Goal: Information Seeking & Learning: Find specific page/section

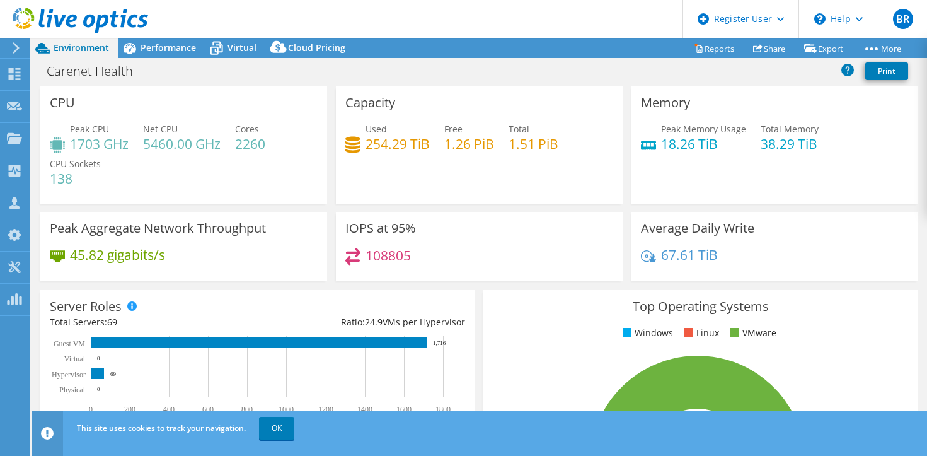
select select "USD"
click at [192, 15] on header "BR Dell User Brindhaa Raghavan Brindhaa.Raghavan1@dell.com Dell My Profile Log …" at bounding box center [463, 19] width 927 height 38
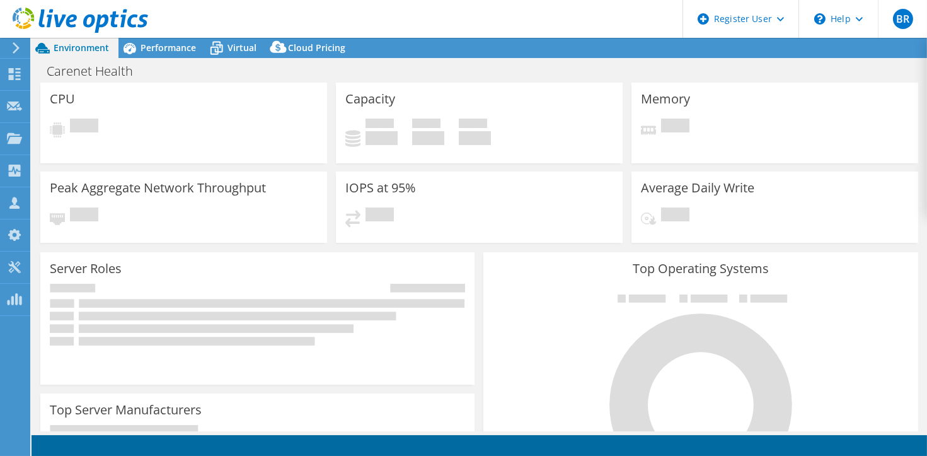
select select "USD"
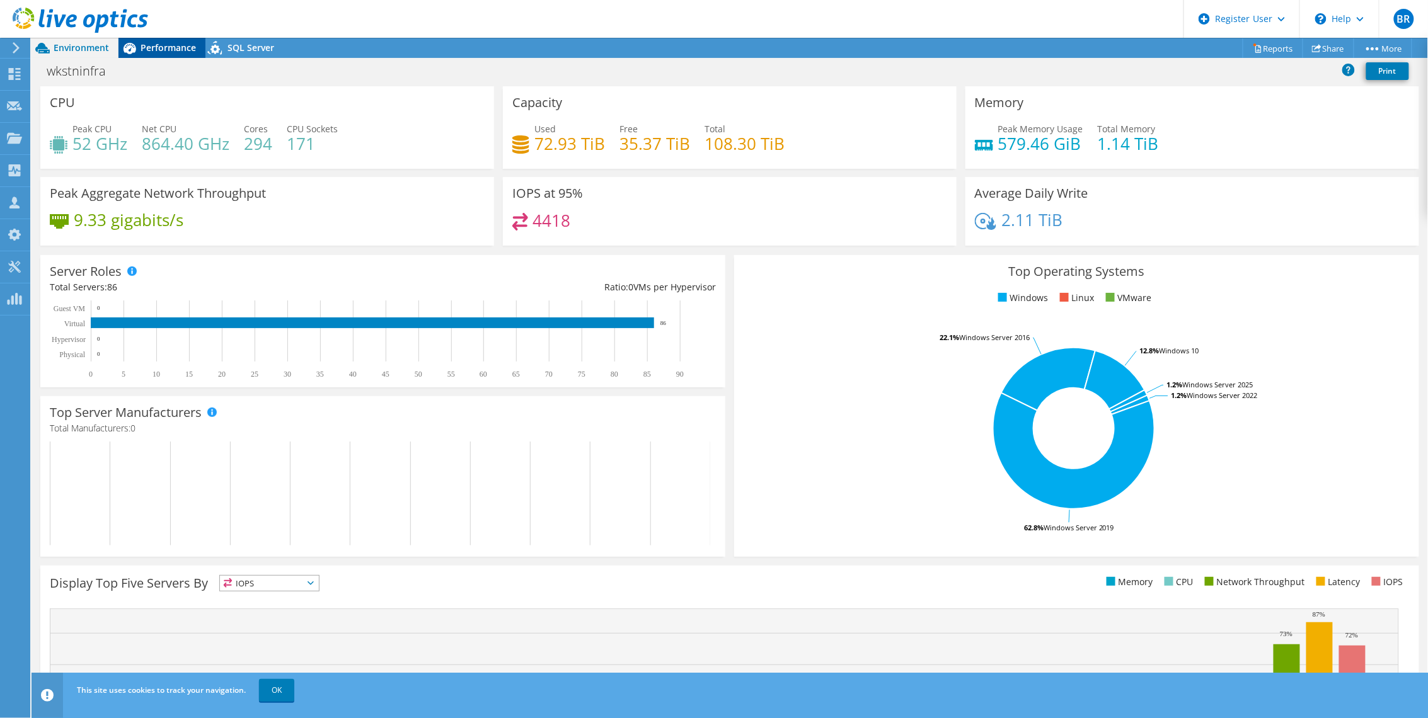
click at [167, 54] on div "Performance" at bounding box center [161, 48] width 87 height 20
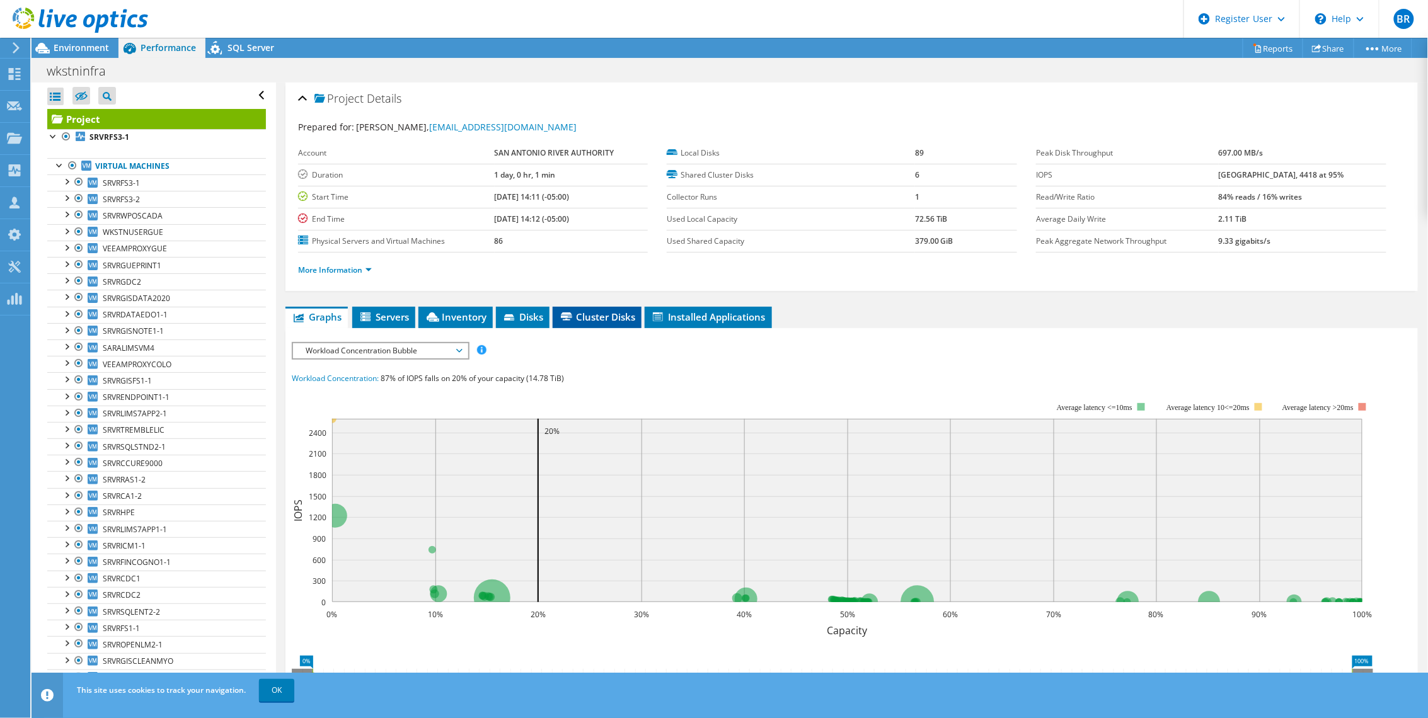
click at [606, 320] on span "Cluster Disks" at bounding box center [597, 317] width 76 height 13
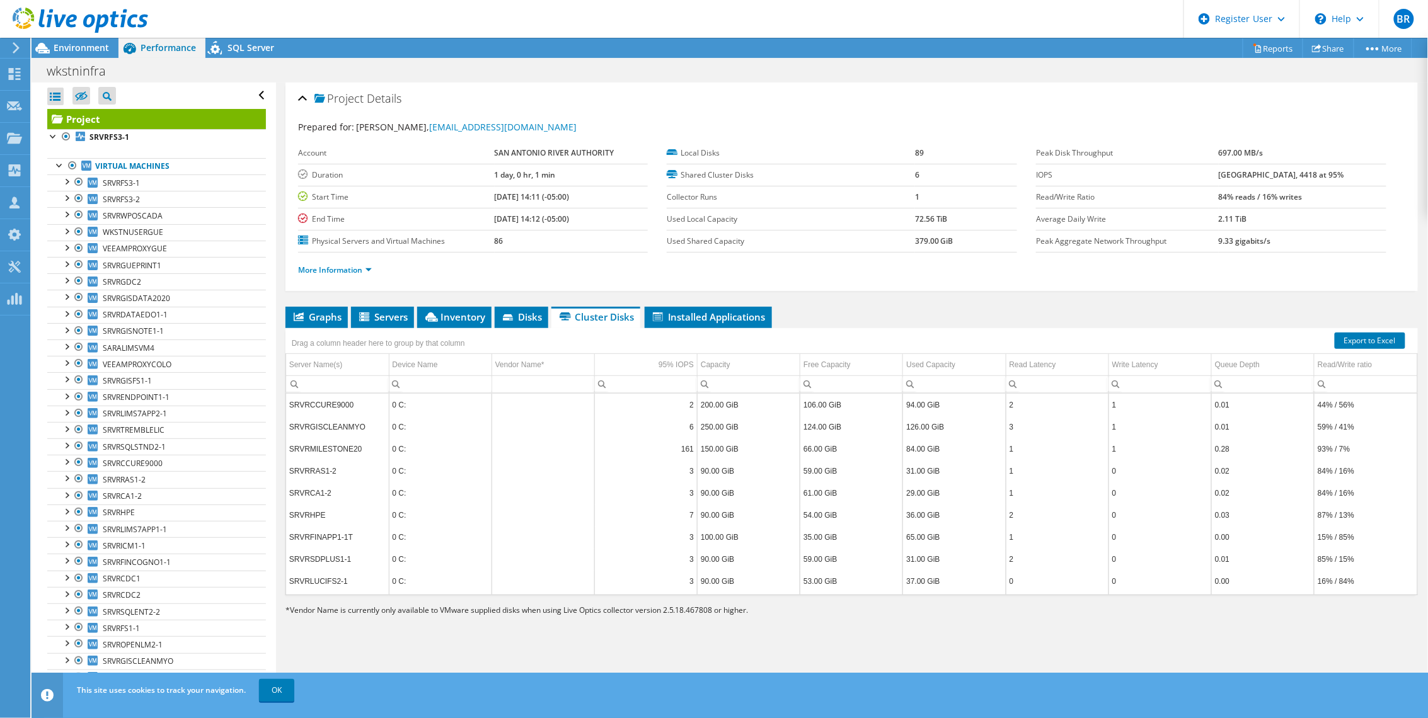
click at [364, 275] on li "More Information" at bounding box center [338, 270] width 81 height 14
click at [350, 270] on link "More Information" at bounding box center [335, 270] width 74 height 11
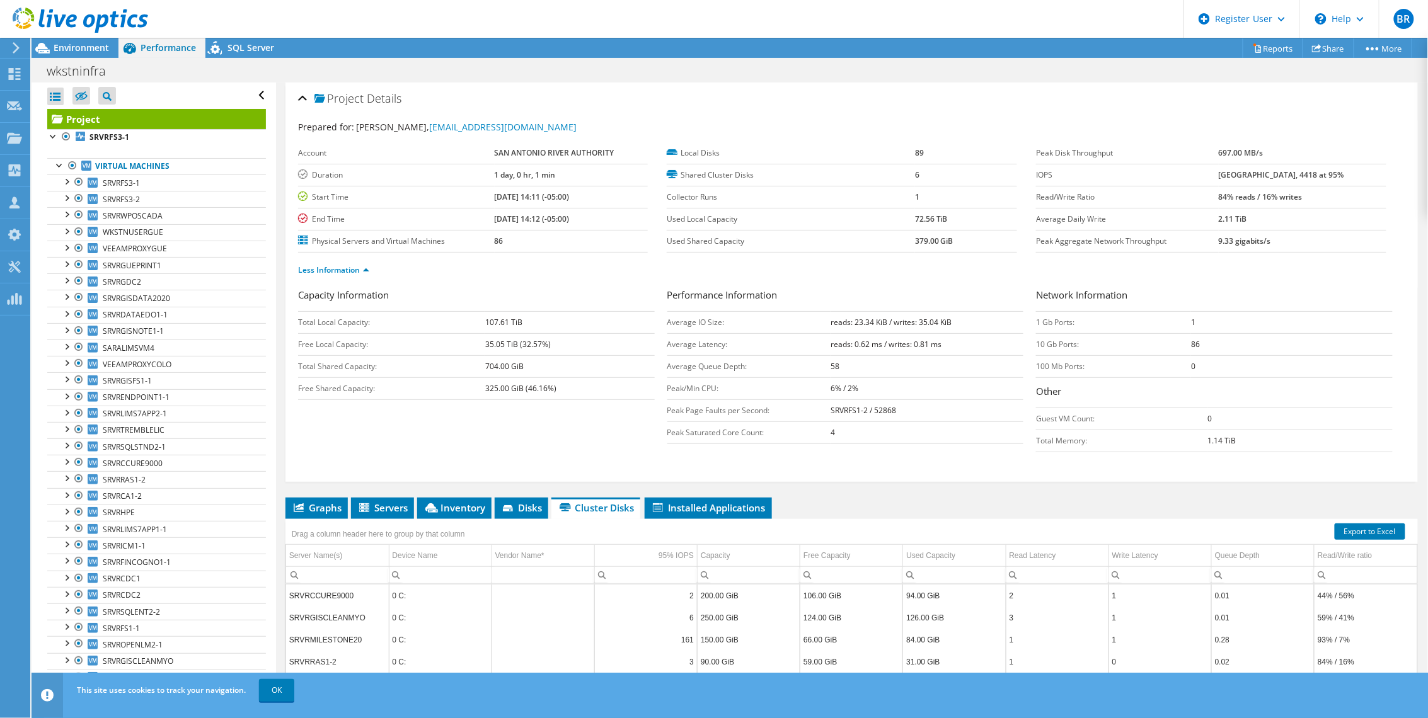
drag, startPoint x: 476, startPoint y: 370, endPoint x: 527, endPoint y: 369, distance: 51.7
click at [527, 369] on tr "Total Shared Capacity: 704.00 GiB" at bounding box center [476, 366] width 357 height 22
drag, startPoint x: 527, startPoint y: 369, endPoint x: 520, endPoint y: 423, distance: 54.7
click at [520, 423] on div "Capacity Information Total Local Capacity: 107.61 TiB Free Local Capacity: 35.0…" at bounding box center [851, 373] width 1107 height 171
click at [64, 49] on span "Environment" at bounding box center [81, 48] width 55 height 12
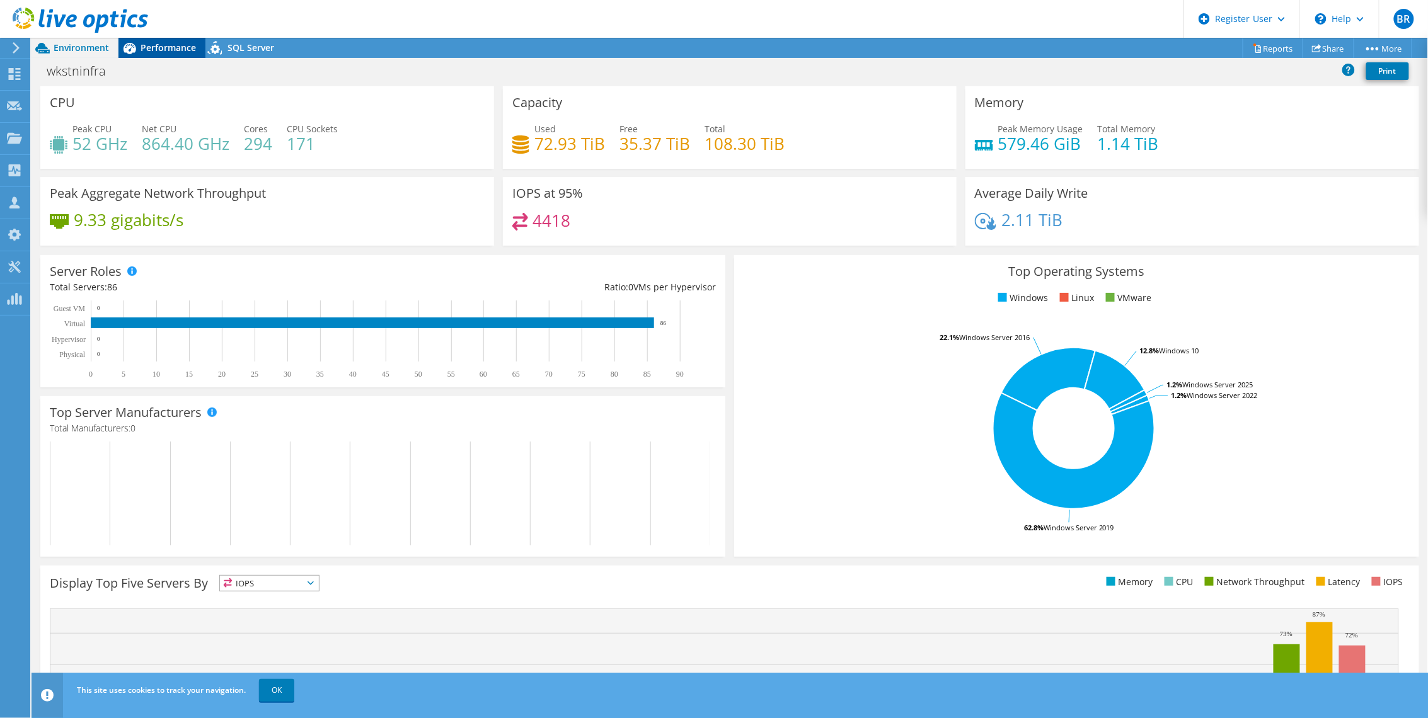
click at [173, 51] on span "Performance" at bounding box center [168, 48] width 55 height 12
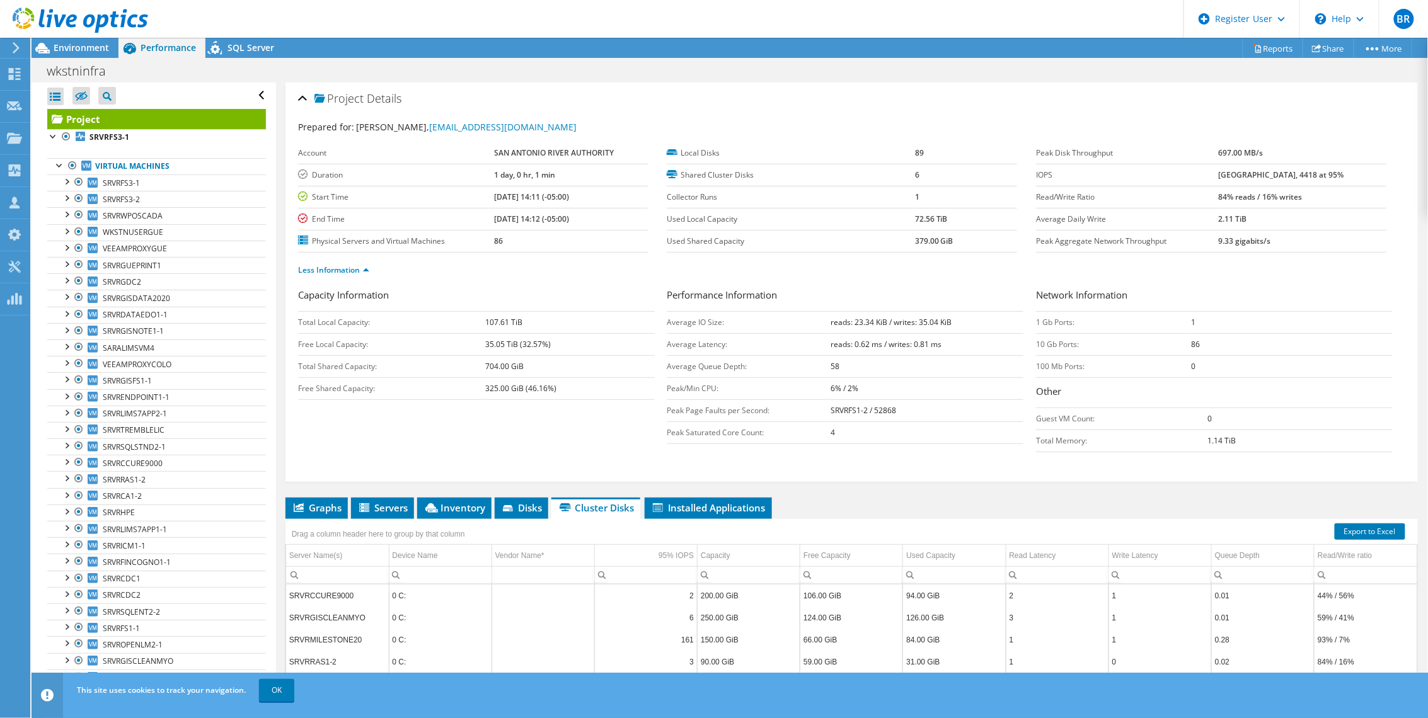
drag, startPoint x: 526, startPoint y: 323, endPoint x: 483, endPoint y: 330, distance: 43.5
click at [483, 330] on tr "Total Local Capacity: 107.61 TiB" at bounding box center [476, 322] width 357 height 22
drag, startPoint x: 483, startPoint y: 330, endPoint x: 476, endPoint y: 439, distance: 109.2
click at [476, 439] on div "Capacity Information Total Local Capacity: 107.61 TiB Free Local Capacity: 35.0…" at bounding box center [851, 373] width 1107 height 171
click at [76, 49] on span "Environment" at bounding box center [81, 48] width 55 height 12
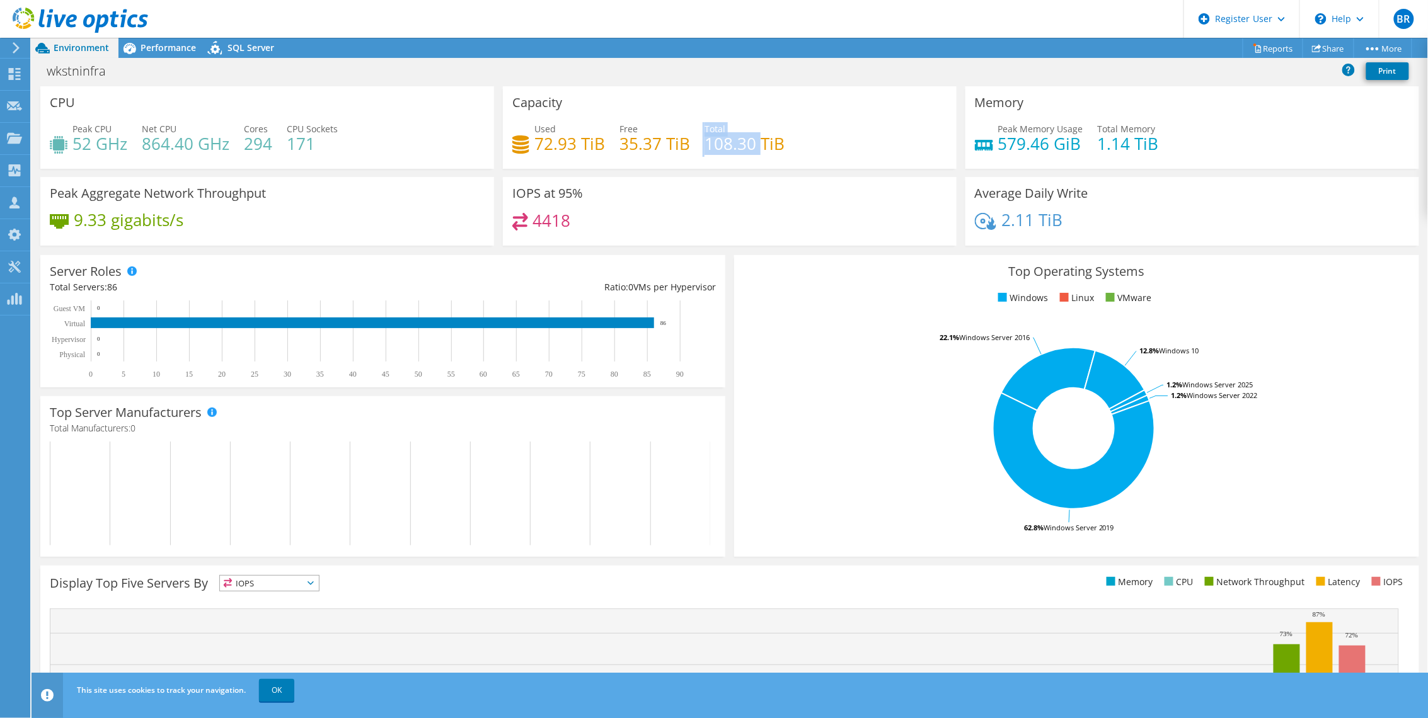
drag, startPoint x: 701, startPoint y: 141, endPoint x: 759, endPoint y: 135, distance: 58.3
click at [759, 135] on div "Used 72.93 TiB Free 35.37 TiB Total 108.30 TiB" at bounding box center [729, 142] width 435 height 41
click at [541, 151] on h4 "72.93 TiB" at bounding box center [569, 144] width 71 height 14
click at [167, 49] on span "Performance" at bounding box center [168, 48] width 55 height 12
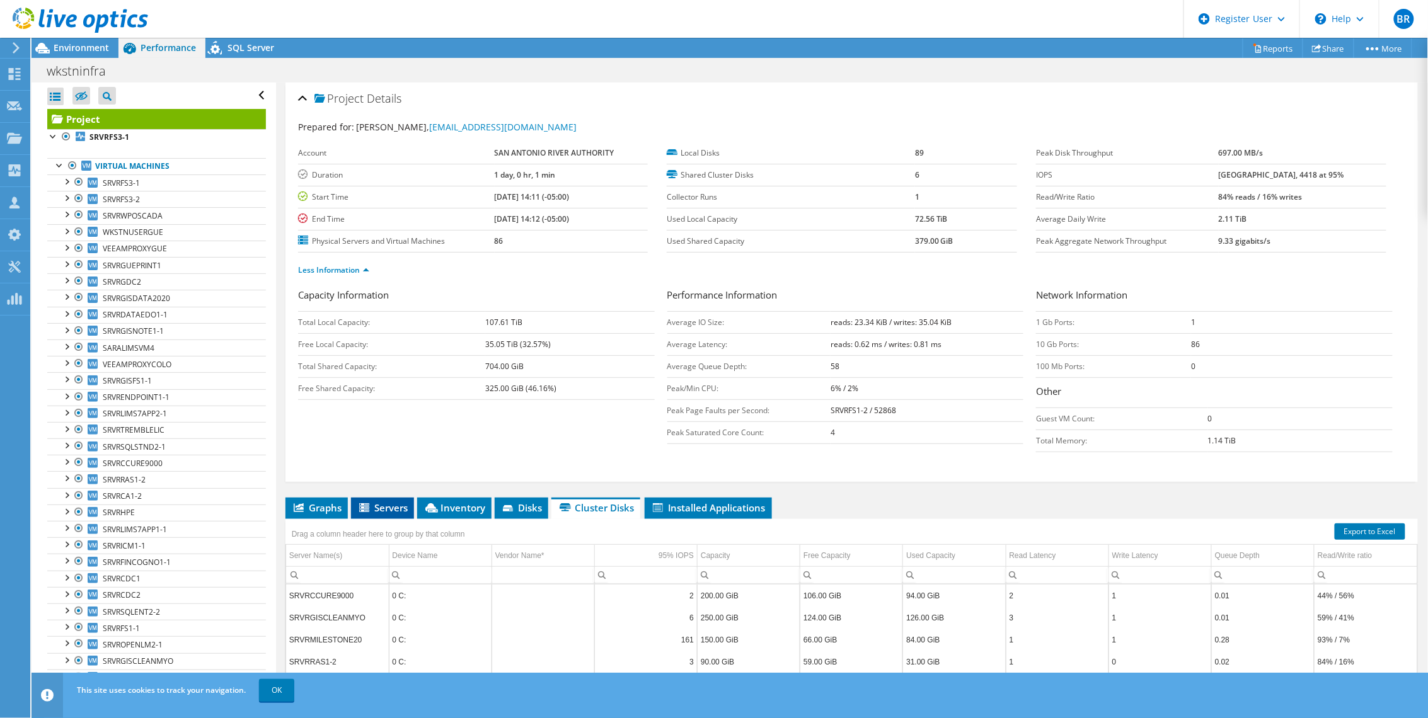
click at [383, 455] on span "Servers" at bounding box center [382, 508] width 50 height 13
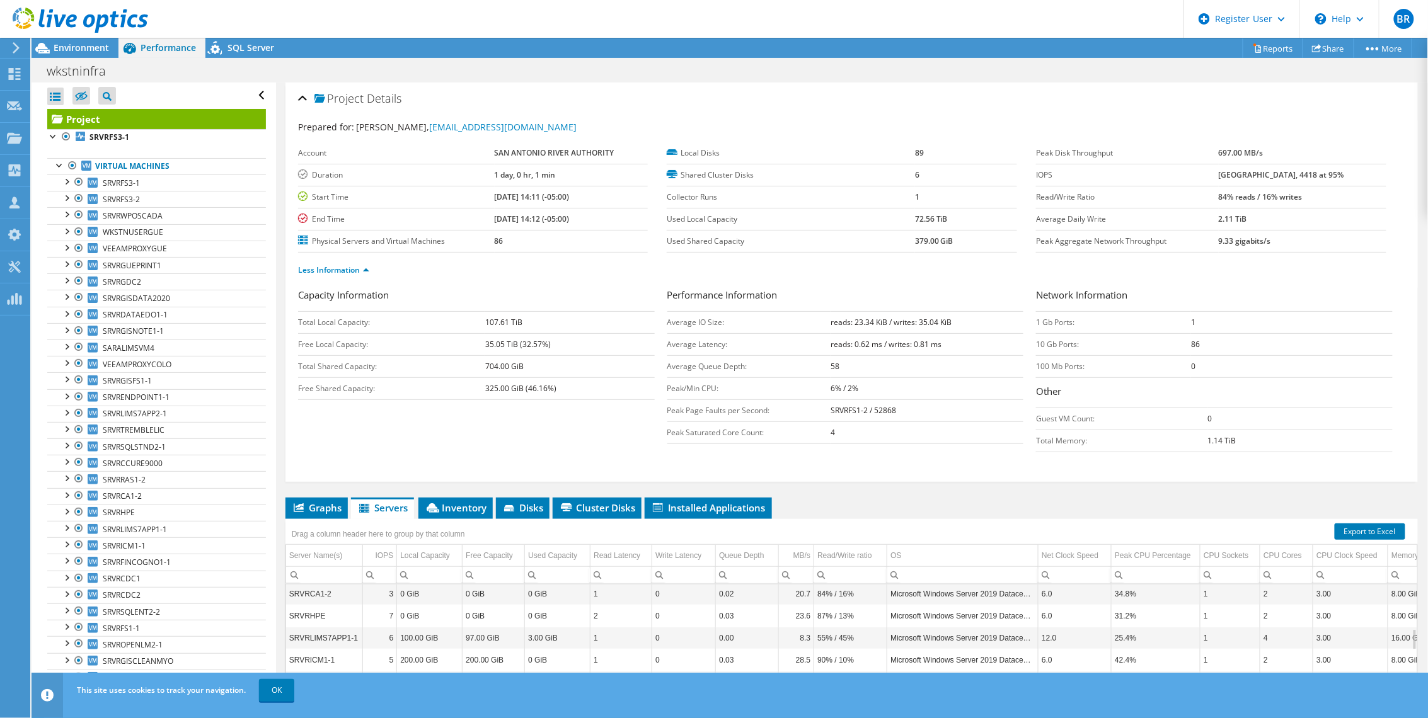
click at [358, 24] on header "BR Dell User Brindhaa Raghavan Brindhaa.Raghavan1@dell.com Dell My Profile Log …" at bounding box center [714, 19] width 1428 height 38
click at [73, 44] on span "Environment" at bounding box center [81, 48] width 55 height 12
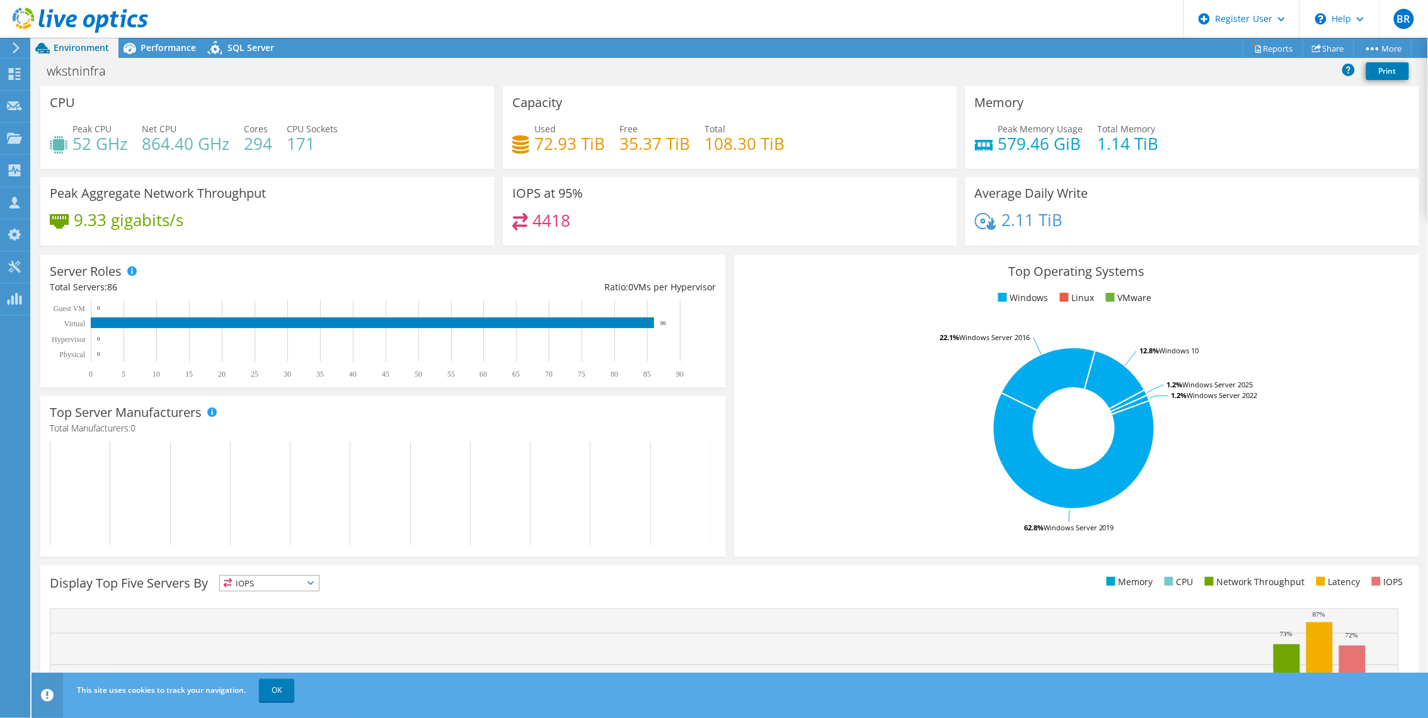
click at [628, 11] on header "BR Dell User Brindhaa Raghavan Brindhaa.Raghavan1@dell.com Dell My Profile Log …" at bounding box center [714, 19] width 1428 height 38
click at [456, 18] on header "BR Dell User Brindhaa Raghavan Brindhaa.Raghavan1@dell.com Dell My Profile Log …" at bounding box center [714, 19] width 1428 height 38
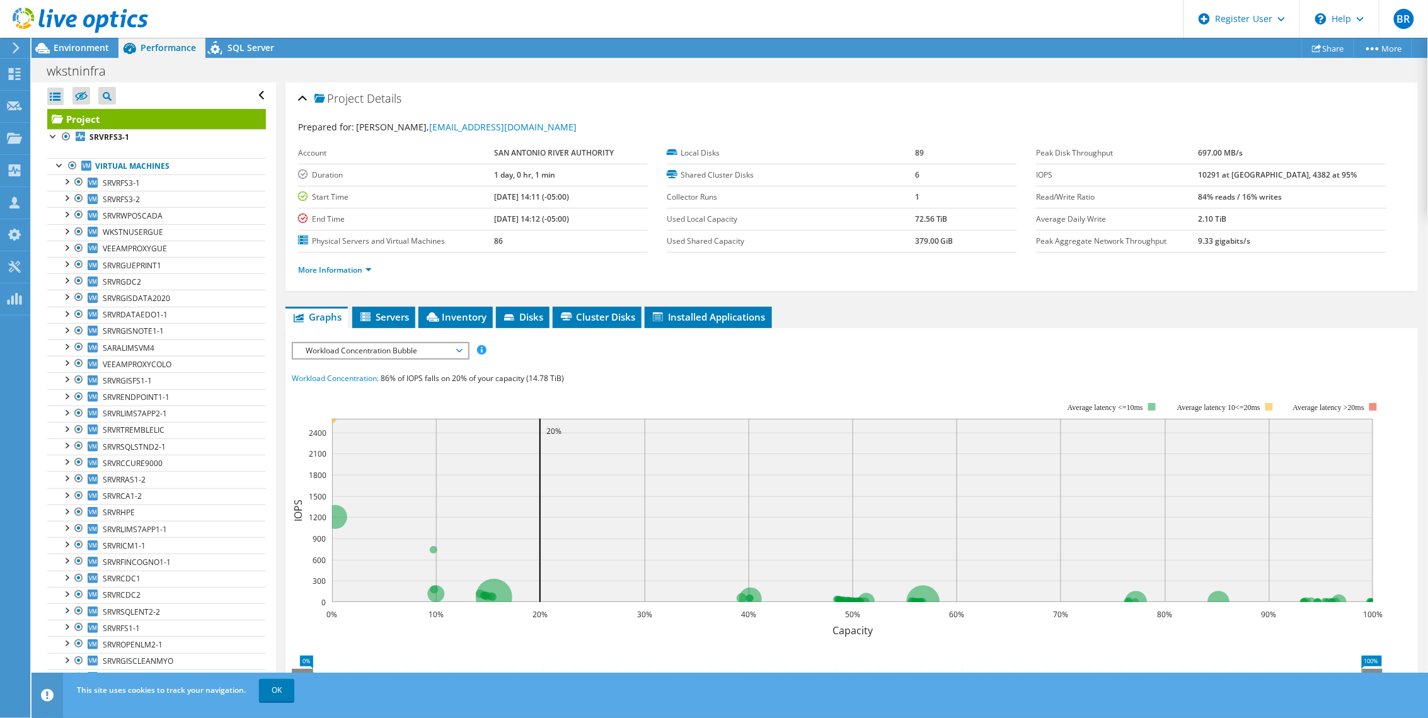
scroll to position [13, 0]
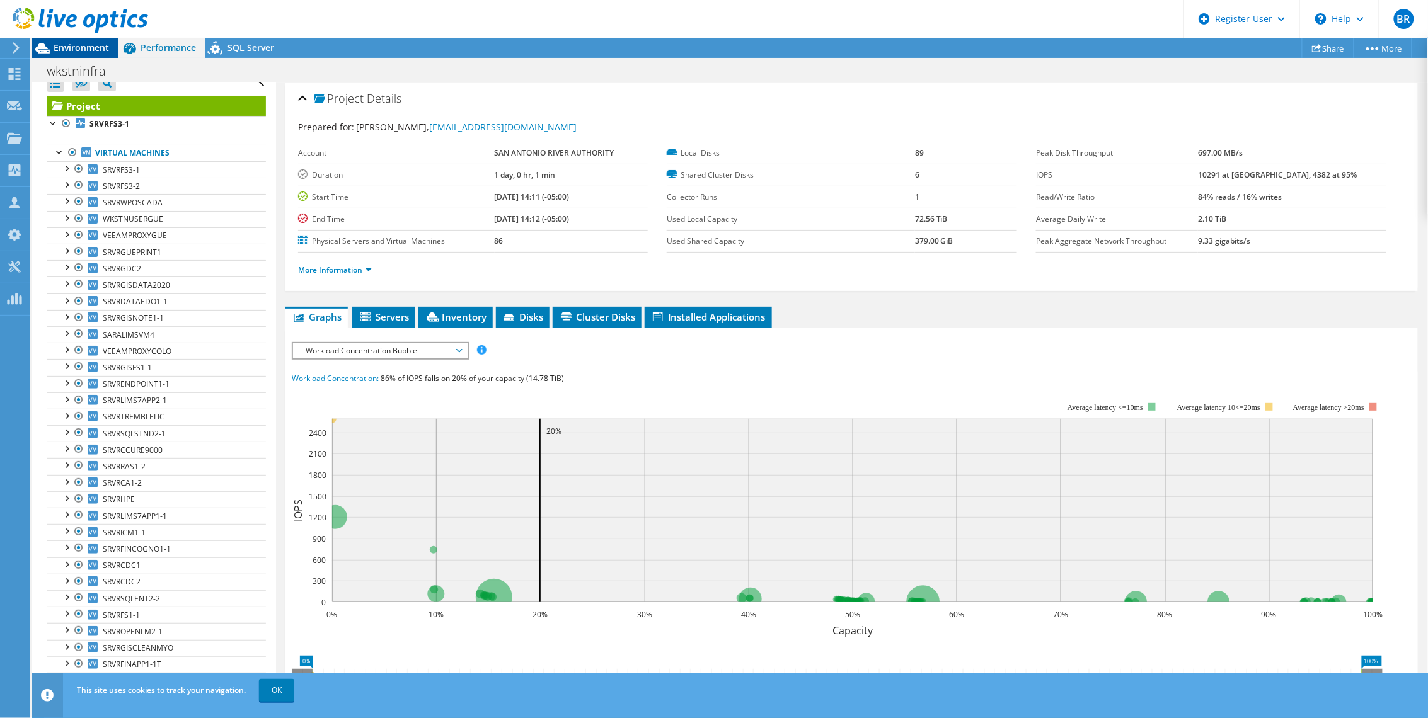
click at [69, 53] on span "Environment" at bounding box center [81, 48] width 55 height 12
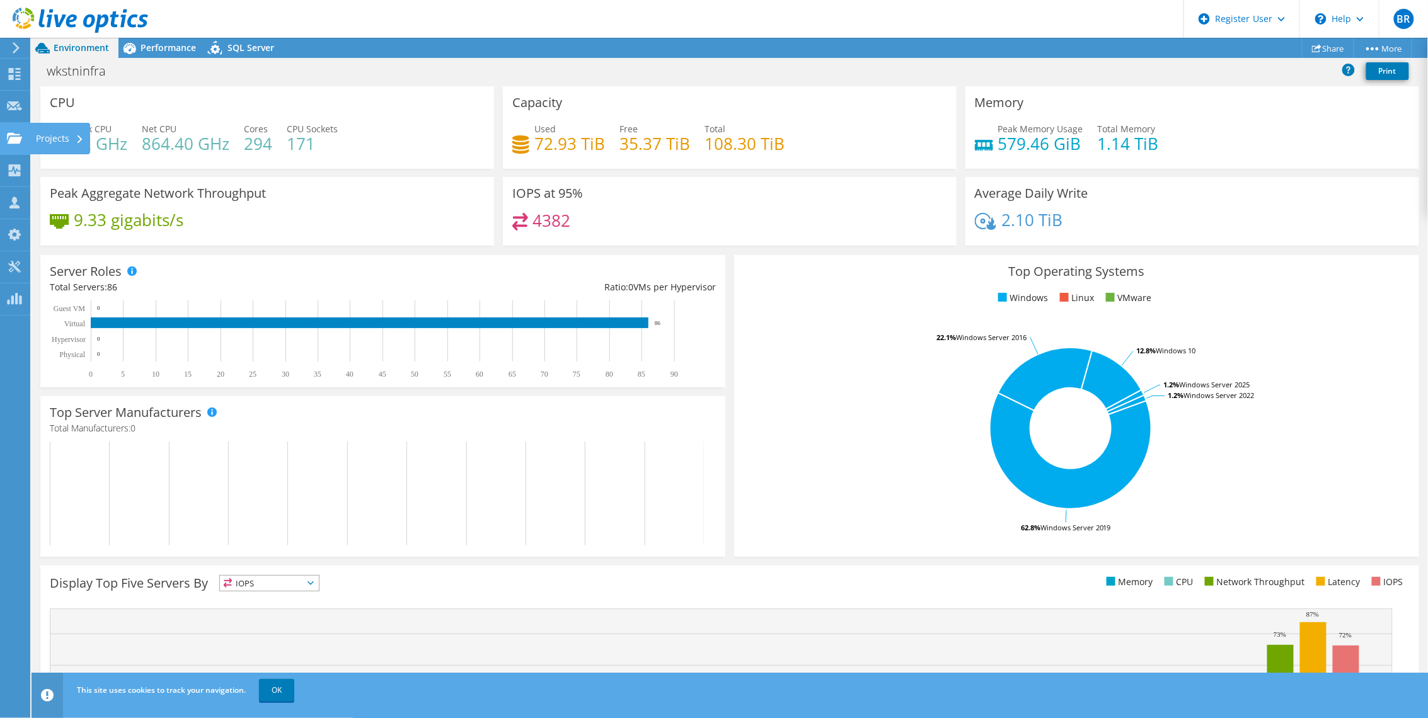
click at [8, 134] on use at bounding box center [14, 137] width 15 height 11
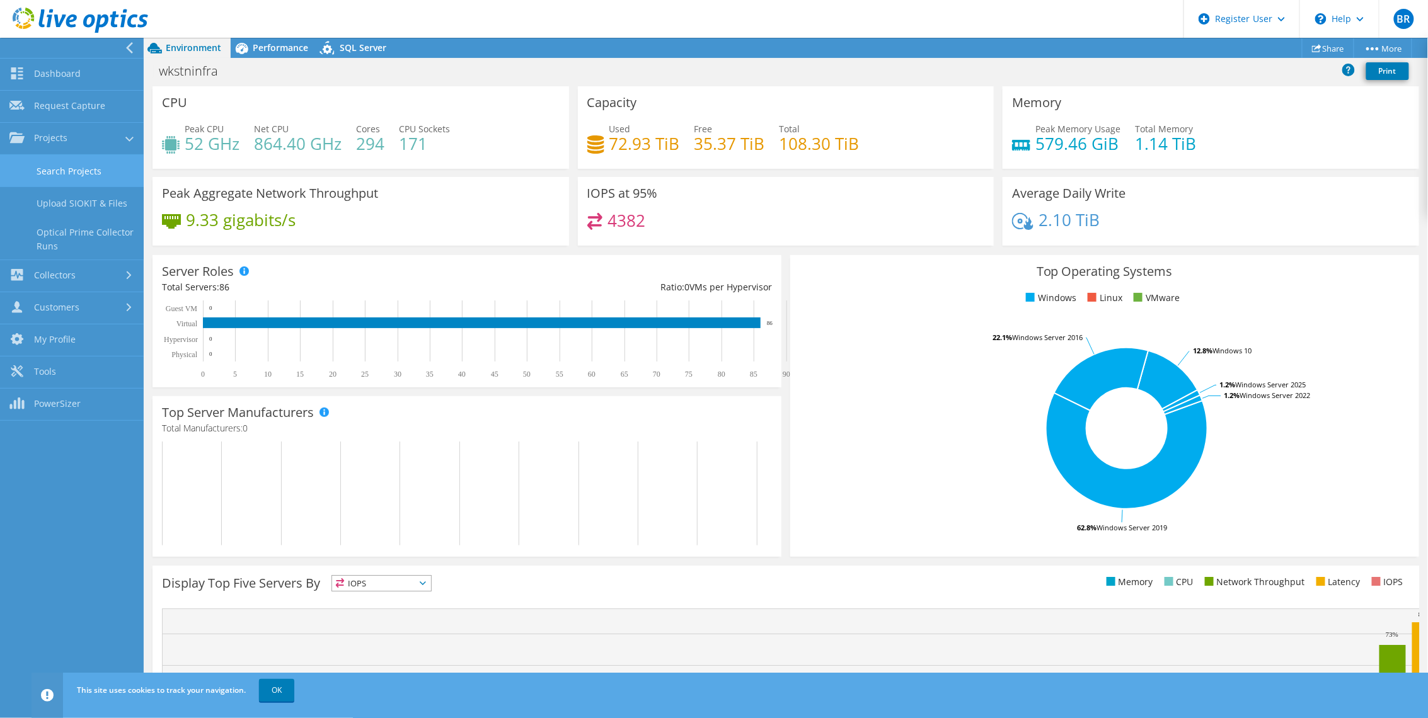
click at [32, 173] on link "Search Projects" at bounding box center [72, 171] width 144 height 32
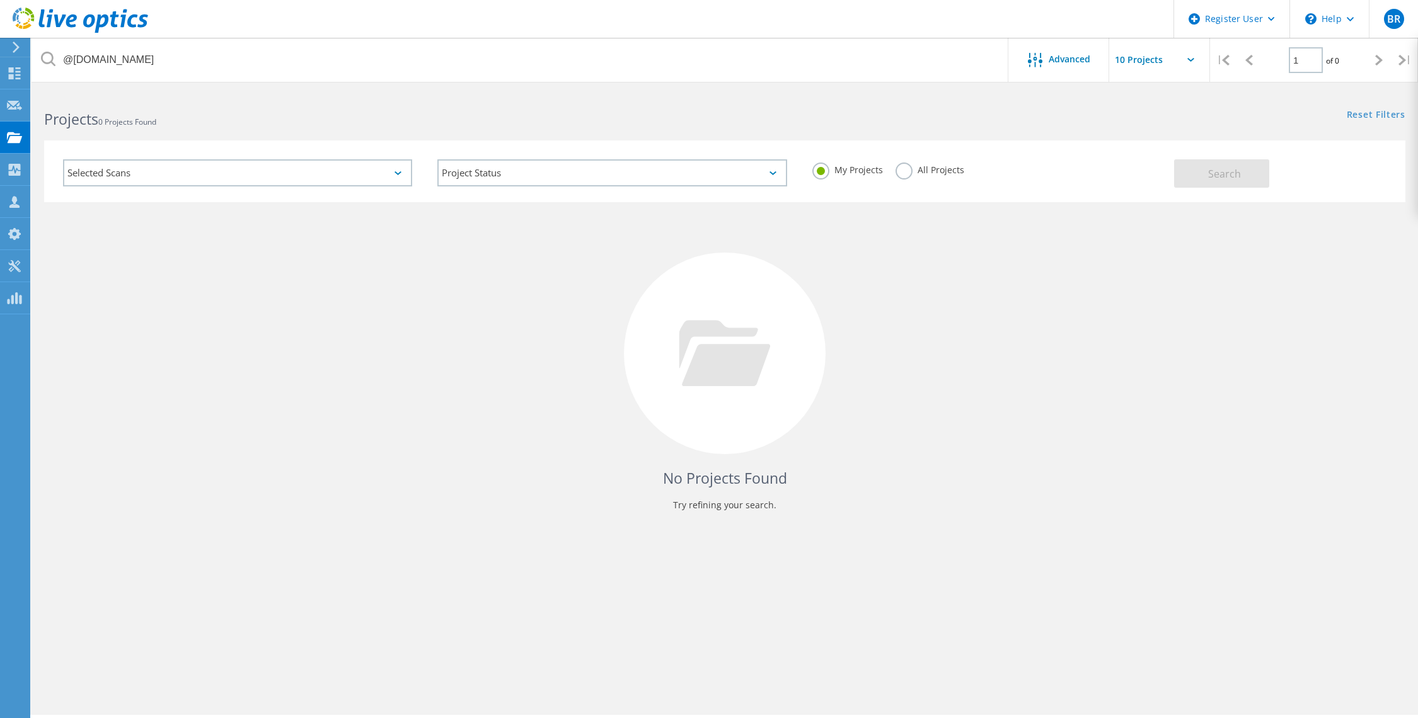
click at [910, 170] on label "All Projects" at bounding box center [929, 169] width 69 height 12
click at [0, 0] on input "All Projects" at bounding box center [0, 0] width 0 height 0
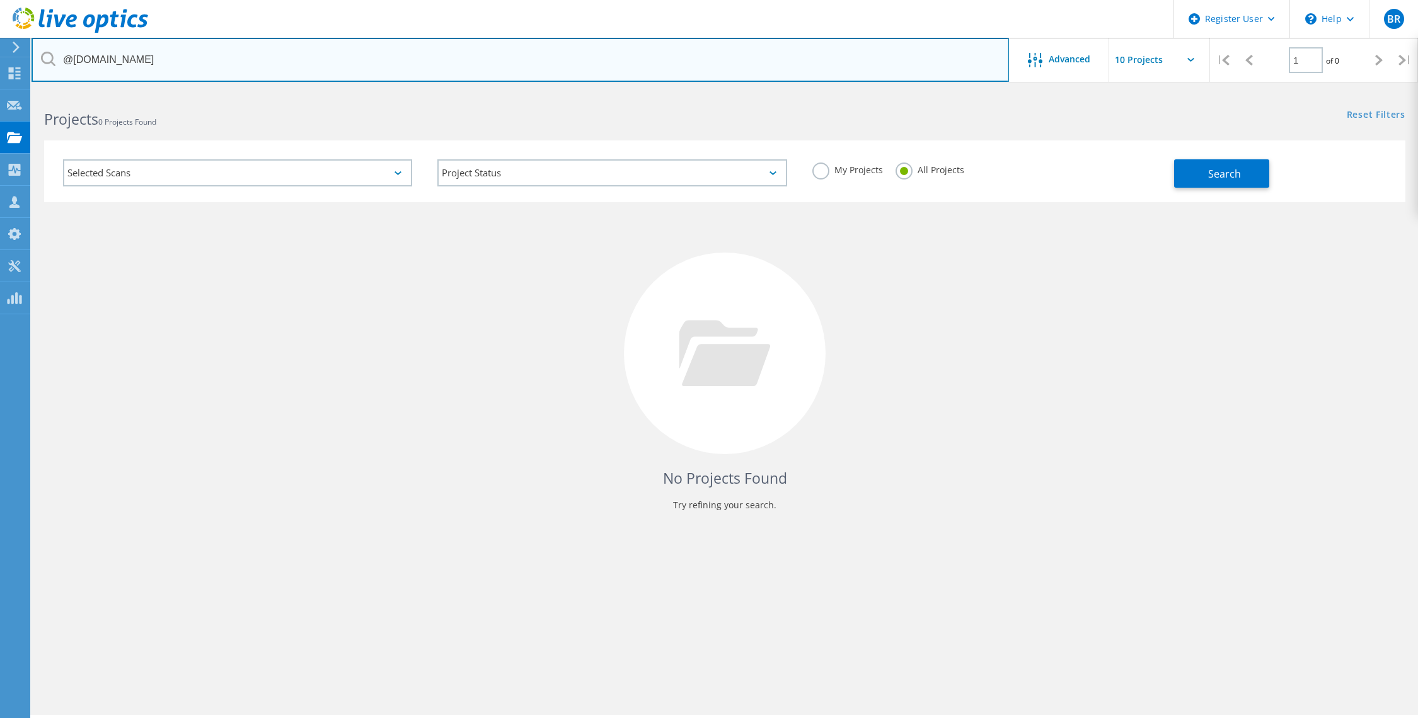
click at [360, 55] on input "@sariverauthority.org" at bounding box center [520, 60] width 977 height 44
drag, startPoint x: 332, startPoint y: 60, endPoint x: 1, endPoint y: 60, distance: 331.5
click at [1, 91] on div "Register User \n Help Explore Helpful Articles Contact Support BR Dell User Bri…" at bounding box center [709, 422] width 1418 height 662
drag, startPoint x: 164, startPoint y: 67, endPoint x: 20, endPoint y: 54, distance: 145.5
click at [20, 91] on div "Register User \n Help Explore Helpful Articles Contact Support BR Dell User Bri…" at bounding box center [709, 422] width 1418 height 662
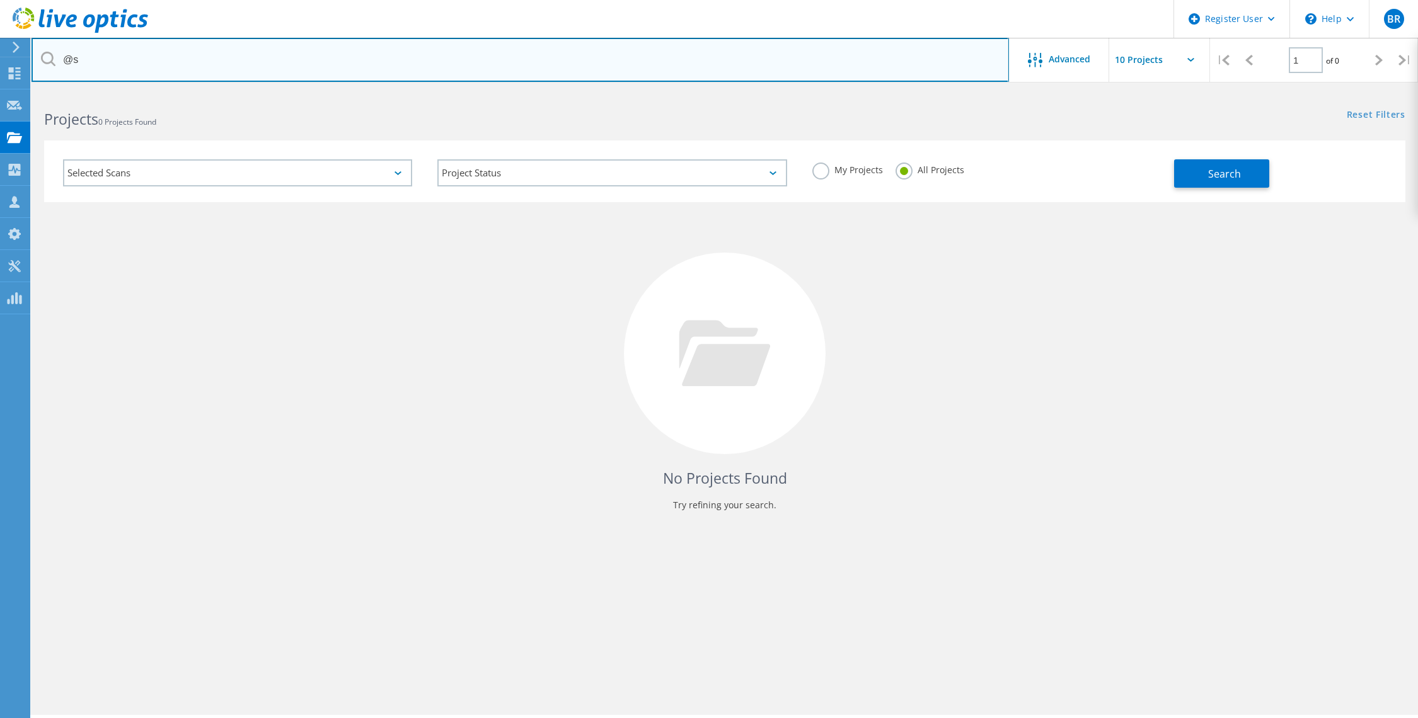
type input "@"
click at [259, 54] on input "text" at bounding box center [520, 60] width 977 height 44
paste input "aputchaven@iscbridge.com"
type input "aputchaven@iscbridge.com"
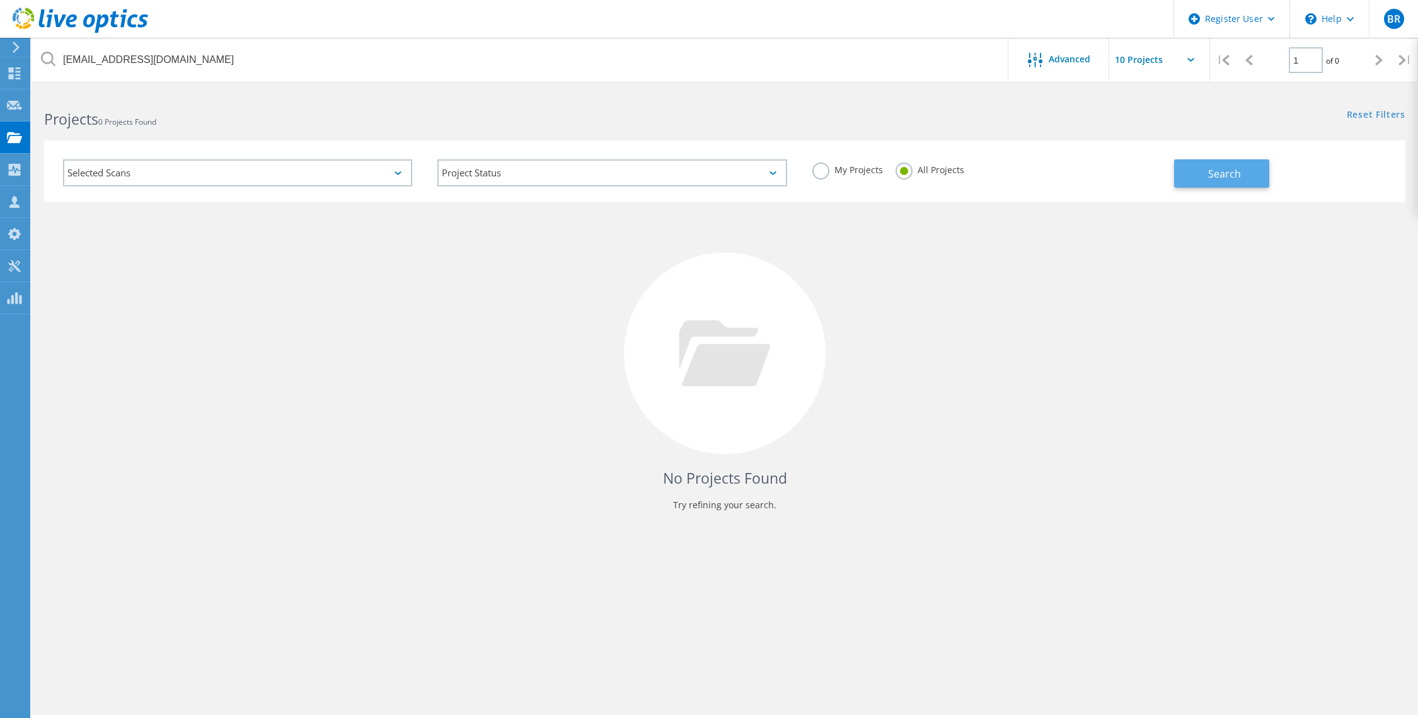
click at [1231, 173] on span "Search" at bounding box center [1224, 174] width 33 height 14
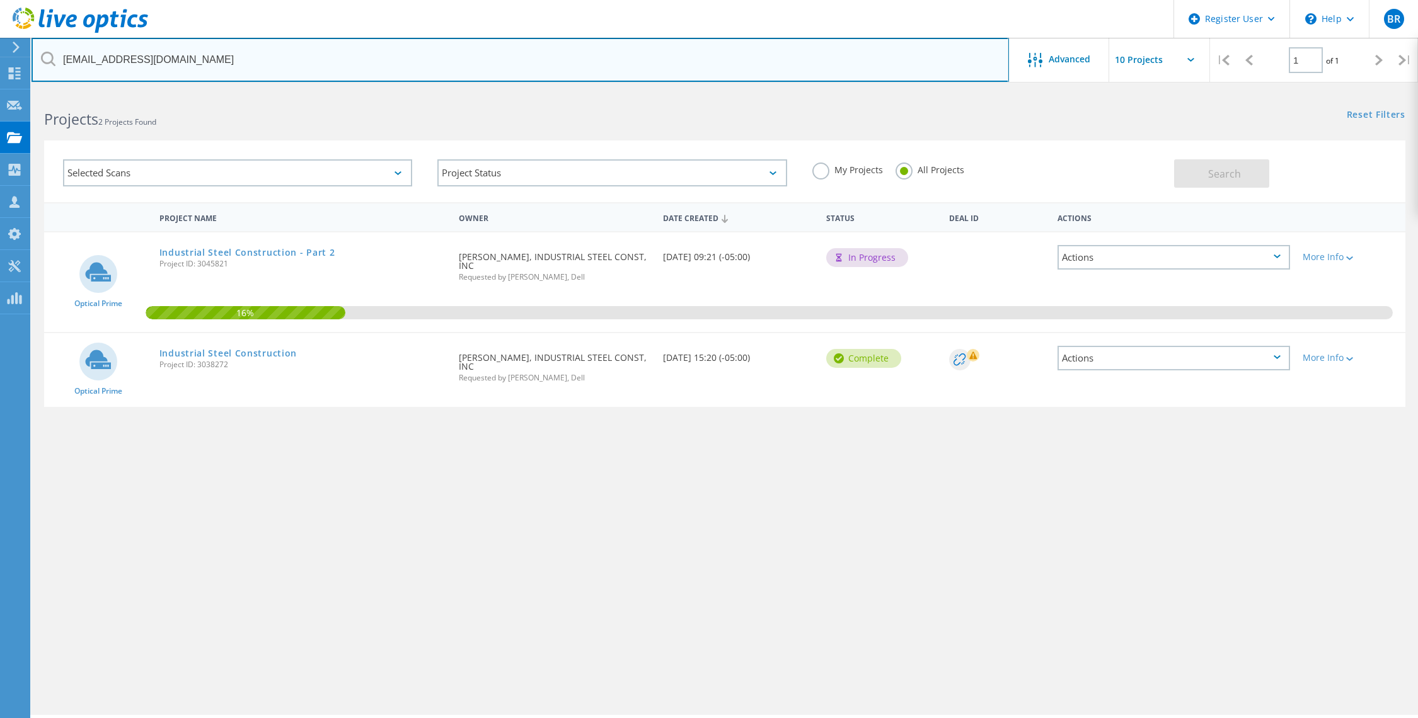
click at [754, 68] on input "aputchaven@iscbridge.com" at bounding box center [520, 60] width 977 height 44
